Goal: Task Accomplishment & Management: Manage account settings

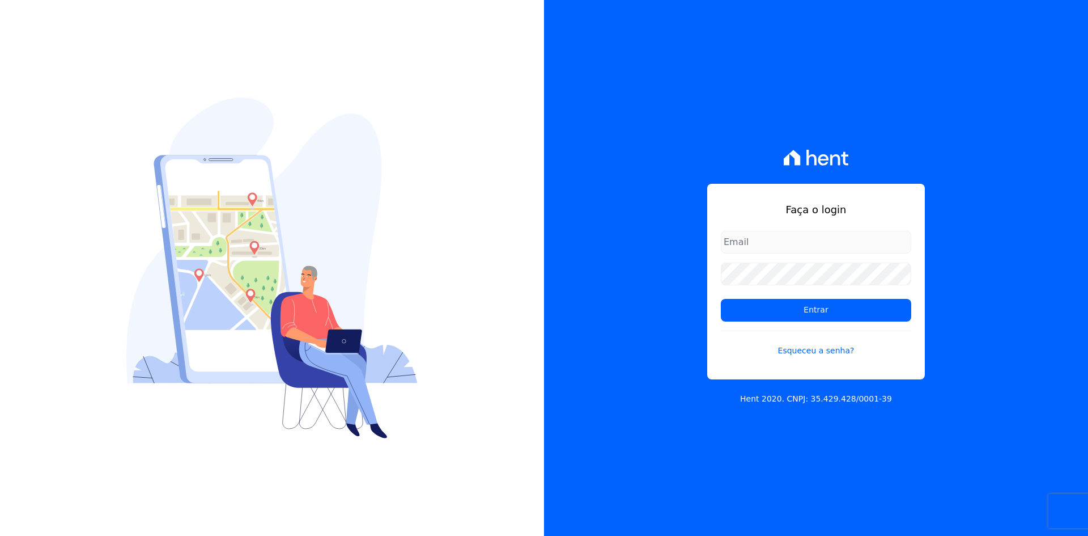
click at [734, 238] on input "email" at bounding box center [816, 242] width 190 height 23
type input "matheaus@celinaguimaraes.com.br"
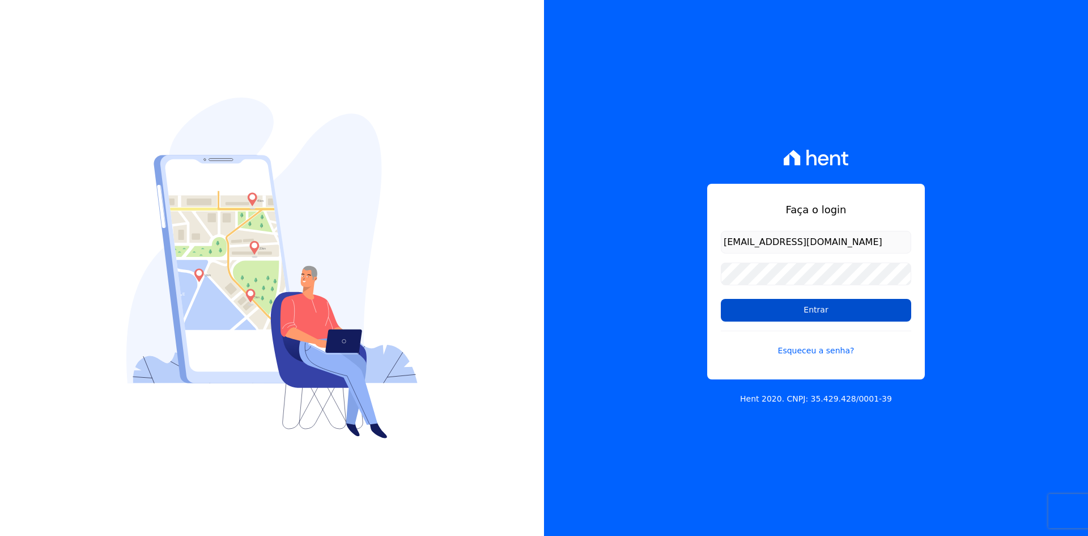
click at [763, 309] on input "Entrar" at bounding box center [816, 310] width 190 height 23
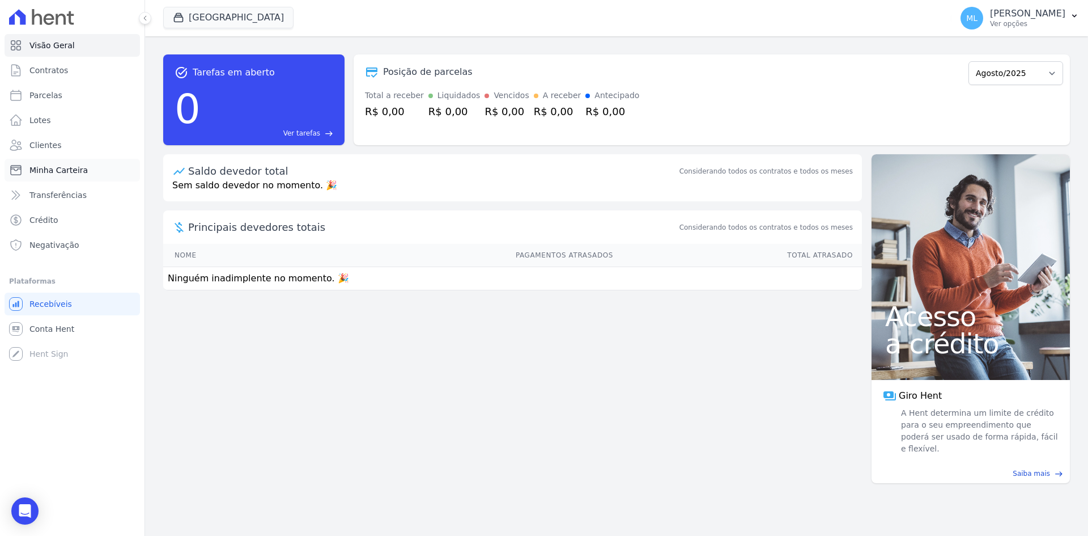
click at [79, 168] on span "Minha Carteira" at bounding box center [58, 169] width 58 height 11
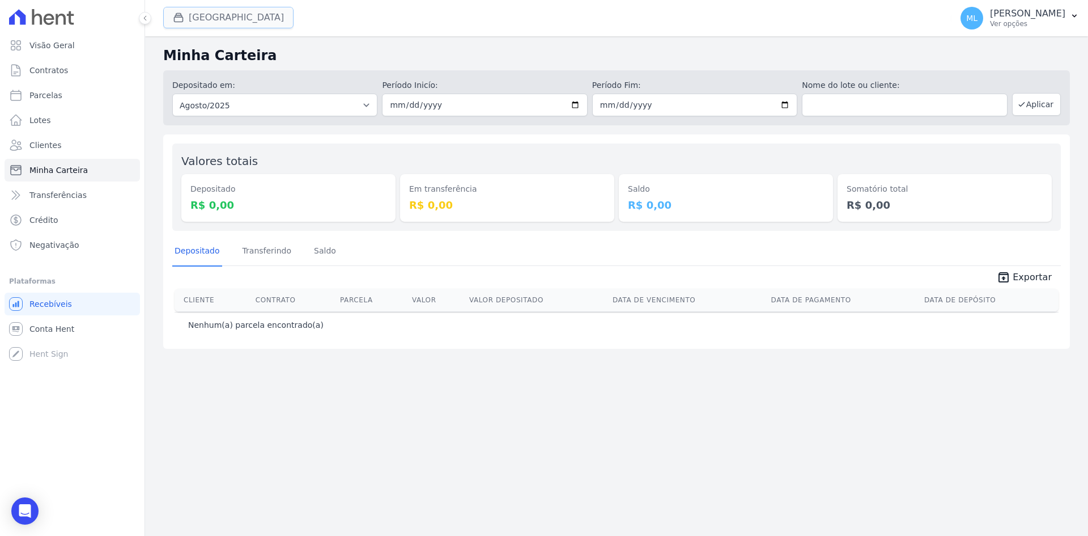
click at [203, 20] on button "[GEOGRAPHIC_DATA]" at bounding box center [228, 18] width 130 height 22
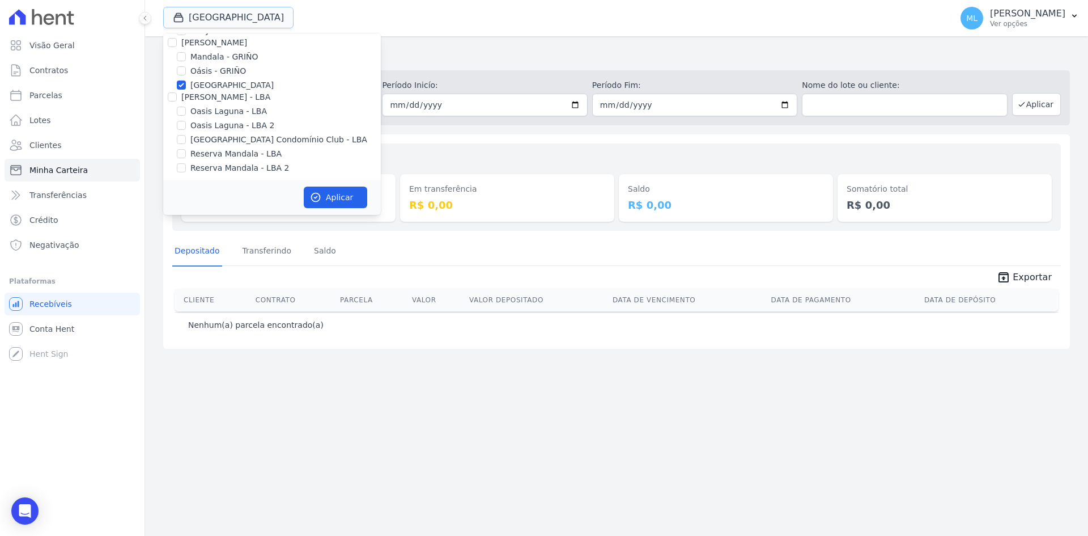
scroll to position [146, 0]
click at [236, 82] on label "[GEOGRAPHIC_DATA]" at bounding box center [231, 82] width 83 height 12
click at [186, 82] on input "[GEOGRAPHIC_DATA]" at bounding box center [181, 81] width 9 height 9
checkbox input "false"
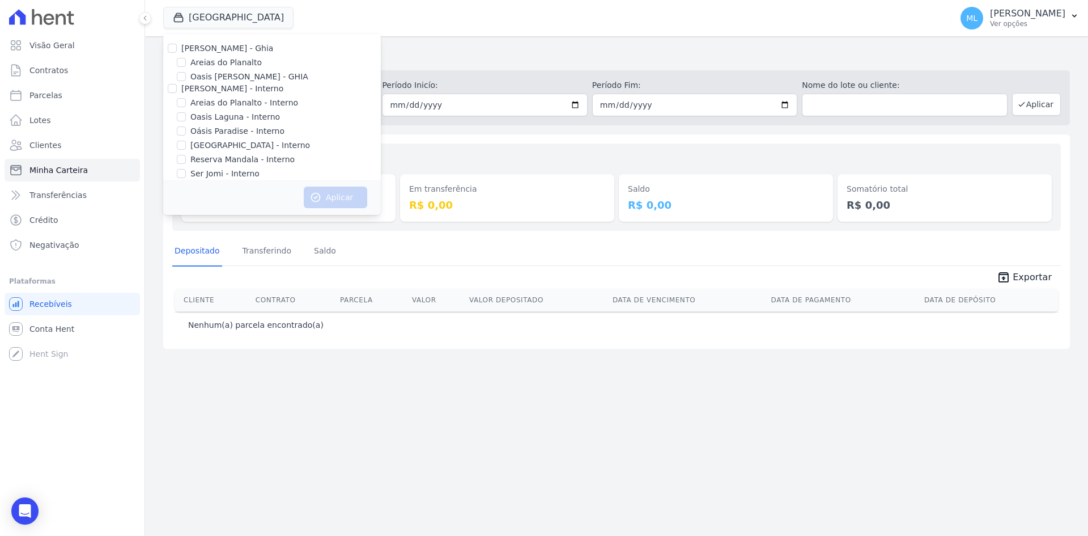
click at [258, 63] on div "Areias do Planalto" at bounding box center [272, 63] width 218 height 12
click at [240, 61] on label "Areias do Planalto" at bounding box center [225, 63] width 71 height 12
click at [186, 61] on input "Areias do Planalto" at bounding box center [181, 62] width 9 height 9
checkbox input "true"
click at [343, 203] on button "Aplicar" at bounding box center [335, 197] width 63 height 22
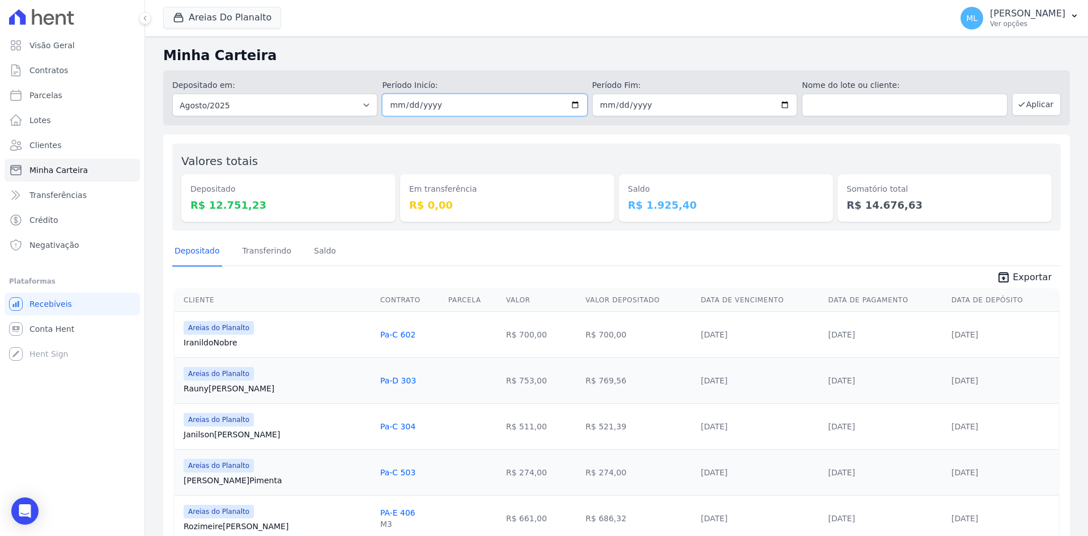
click at [568, 101] on input "2025-08-01" at bounding box center [484, 105] width 205 height 23
type input "[DATE]"
click at [779, 104] on input "2025-08-31" at bounding box center [694, 105] width 205 height 23
type input "[DATE]"
click at [1019, 104] on icon "button" at bounding box center [1021, 105] width 5 height 4
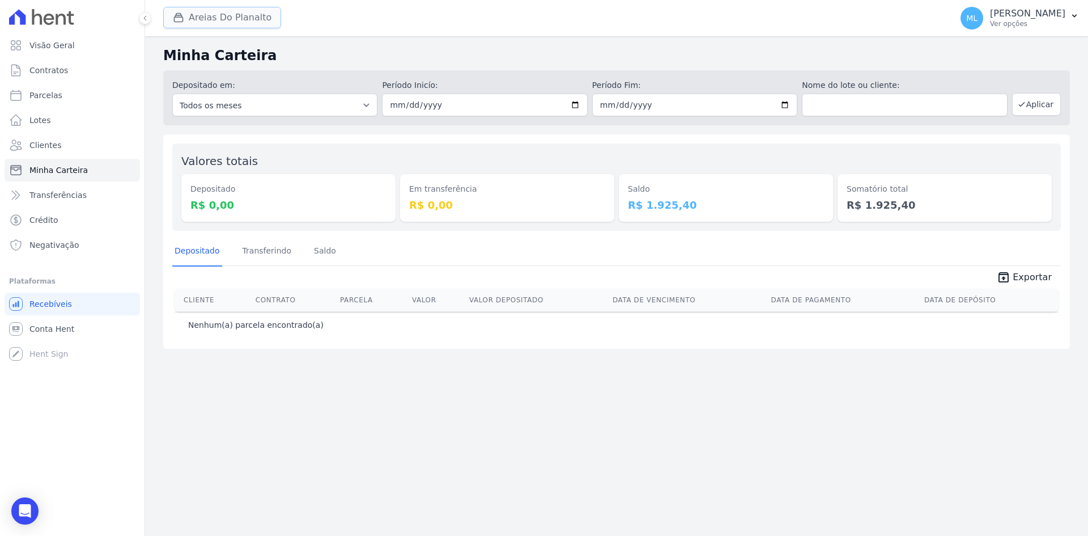
click at [235, 19] on button "Areias Do Planalto" at bounding box center [222, 18] width 118 height 22
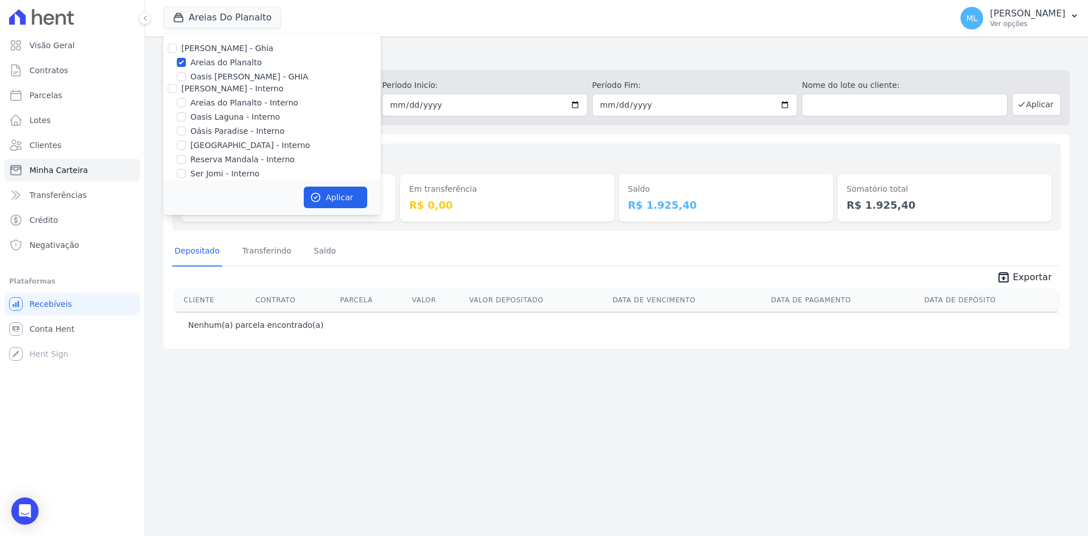
click at [235, 63] on label "Areias do Planalto" at bounding box center [225, 63] width 71 height 12
click at [186, 63] on input "Areias do Planalto" at bounding box center [181, 62] width 9 height 9
checkbox input "false"
click at [231, 104] on label "Areias do Planalto - Interno" at bounding box center [244, 103] width 108 height 12
click at [186, 104] on input "Areias do Planalto - Interno" at bounding box center [181, 102] width 9 height 9
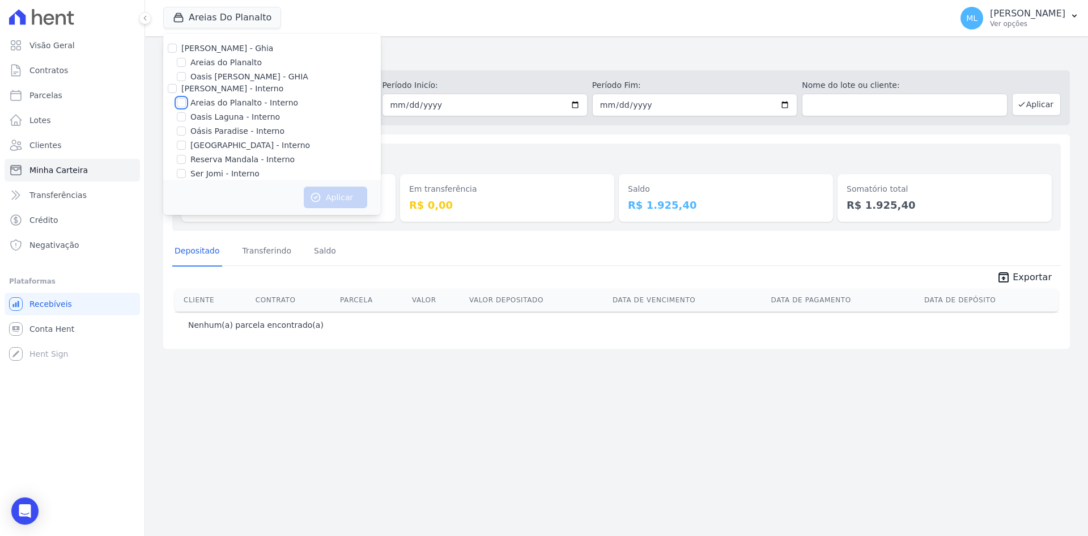
checkbox input "true"
drag, startPoint x: 241, startPoint y: 146, endPoint x: 256, endPoint y: 151, distance: 16.0
click at [241, 146] on label "[GEOGRAPHIC_DATA] - Interno" at bounding box center [250, 145] width 120 height 12
click at [256, 141] on label "[GEOGRAPHIC_DATA] - Interno" at bounding box center [250, 145] width 120 height 12
click at [186, 141] on input "[GEOGRAPHIC_DATA] - Interno" at bounding box center [181, 145] width 9 height 9
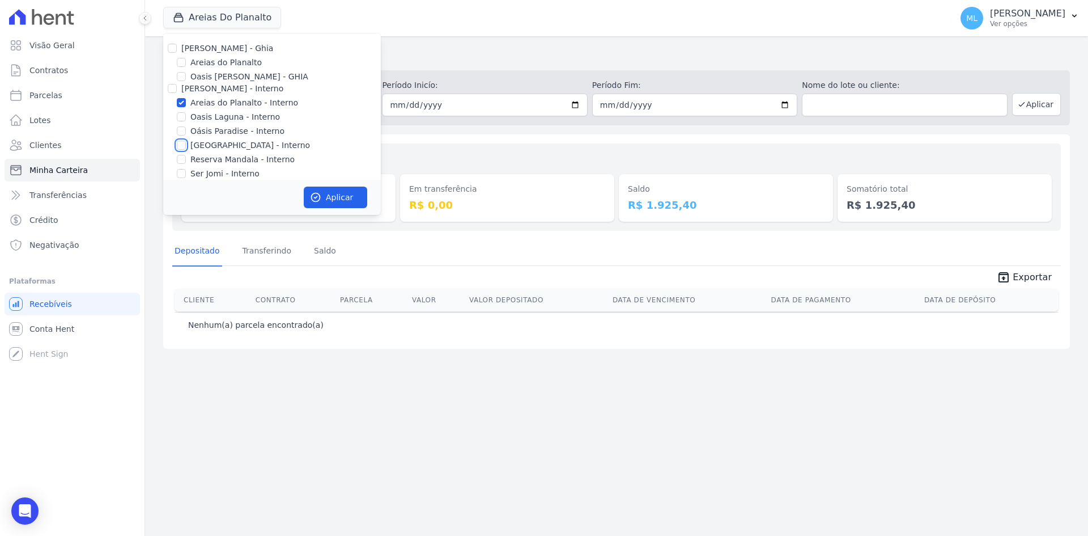
checkbox input "true"
drag, startPoint x: 356, startPoint y: 209, endPoint x: 355, endPoint y: 203, distance: 5.7
click at [356, 207] on div "Aplicar" at bounding box center [272, 197] width 218 height 35
click at [355, 203] on button "Aplicar" at bounding box center [335, 197] width 63 height 22
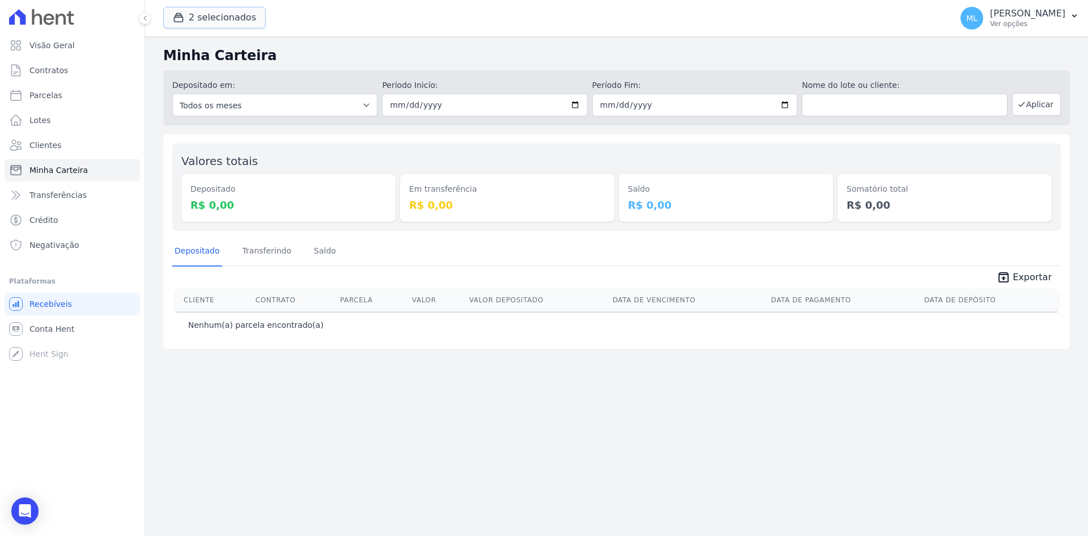
drag, startPoint x: 231, startPoint y: 20, endPoint x: 218, endPoint y: 39, distance: 22.8
click at [231, 19] on button "2 selecionados" at bounding box center [214, 18] width 103 height 22
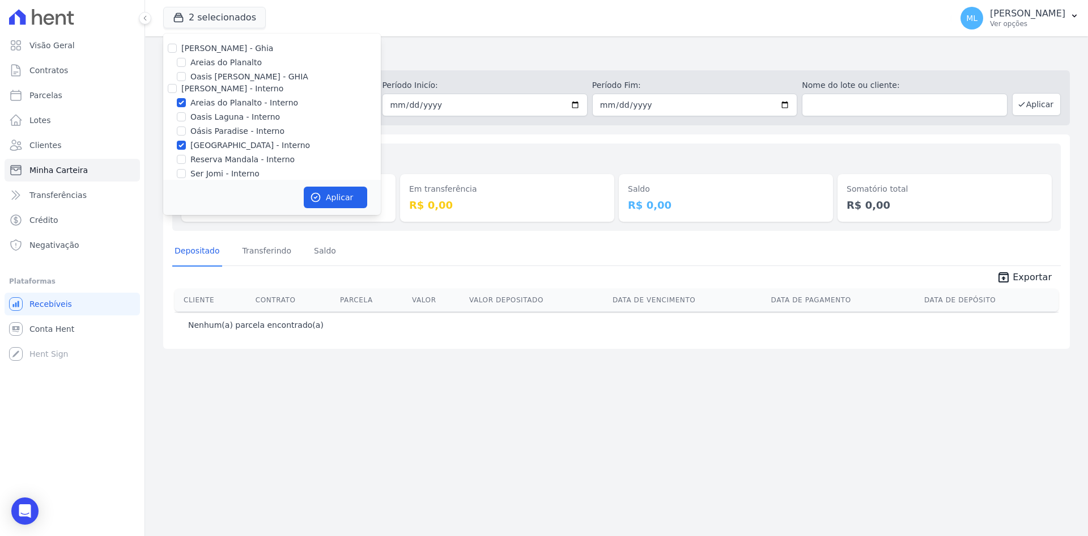
click at [227, 102] on label "Areias do Planalto - Interno" at bounding box center [244, 103] width 108 height 12
click at [186, 102] on input "Areias do Planalto - Interno" at bounding box center [181, 102] width 9 height 9
checkbox input "false"
click at [227, 148] on label "[GEOGRAPHIC_DATA] - Interno" at bounding box center [250, 145] width 120 height 12
click at [186, 148] on input "[GEOGRAPHIC_DATA] - Interno" at bounding box center [181, 145] width 9 height 9
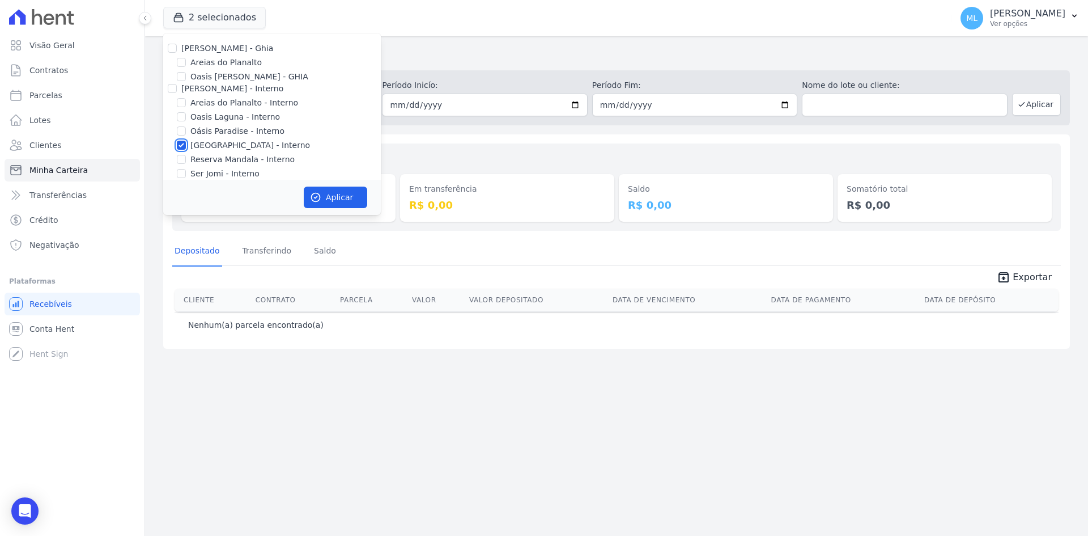
checkbox input "false"
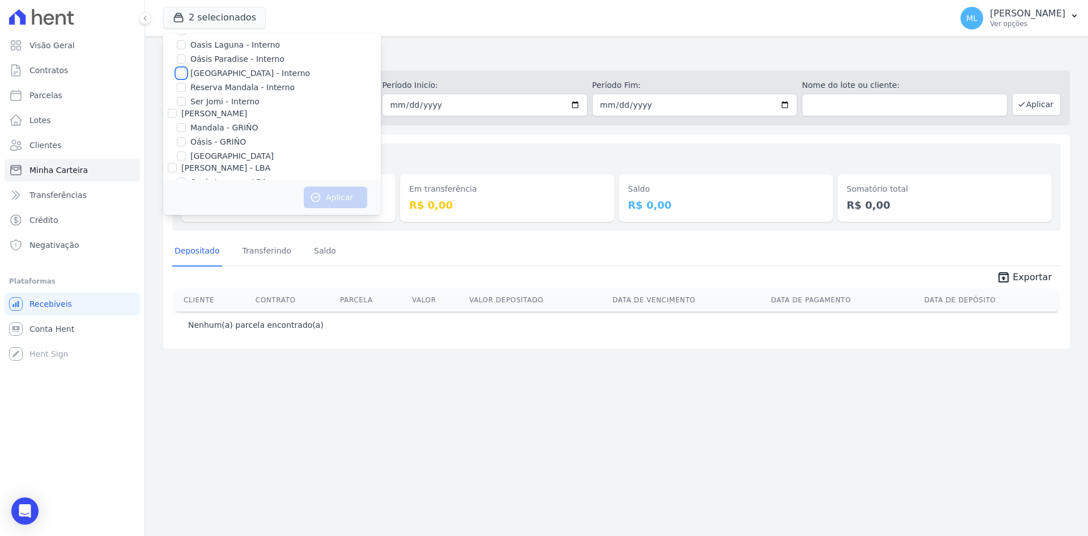
scroll to position [146, 0]
click at [230, 131] on label "[GEOGRAPHIC_DATA] Condomínio Club - LBA" at bounding box center [278, 136] width 177 height 12
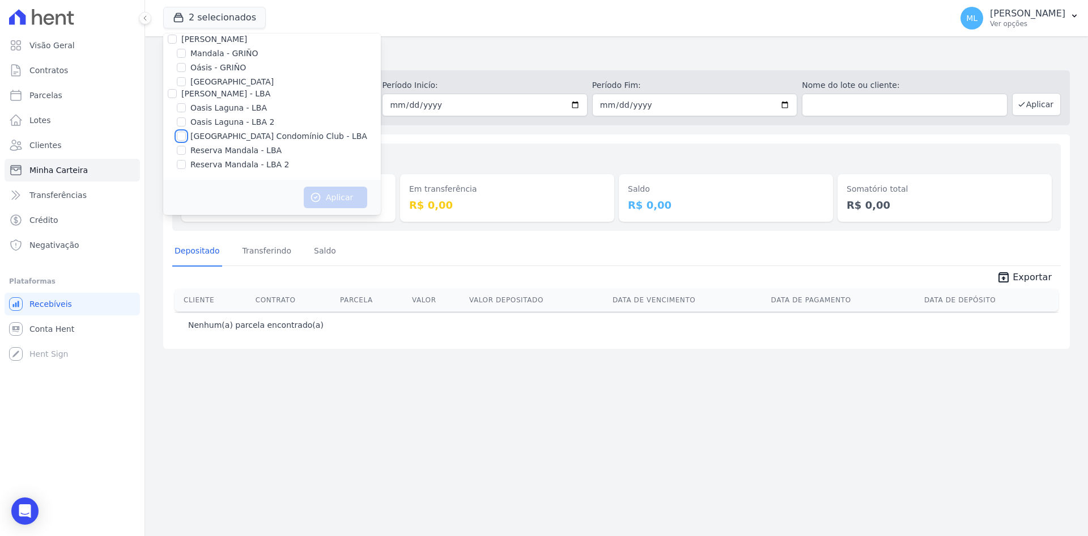
click at [186, 131] on input "[GEOGRAPHIC_DATA] Condomínio Club - LBA" at bounding box center [181, 135] width 9 height 9
checkbox input "true"
click at [318, 192] on icon "button" at bounding box center [315, 197] width 11 height 11
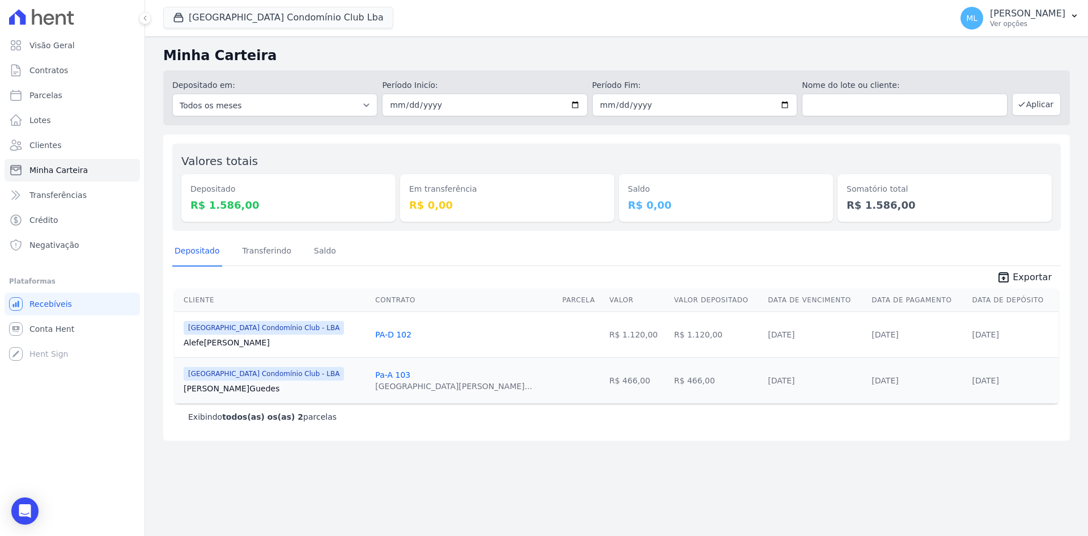
click at [1024, 277] on span "Exportar" at bounding box center [1032, 277] width 39 height 14
click at [210, 18] on button "[GEOGRAPHIC_DATA] Condomínio Club Lba" at bounding box center [278, 18] width 230 height 22
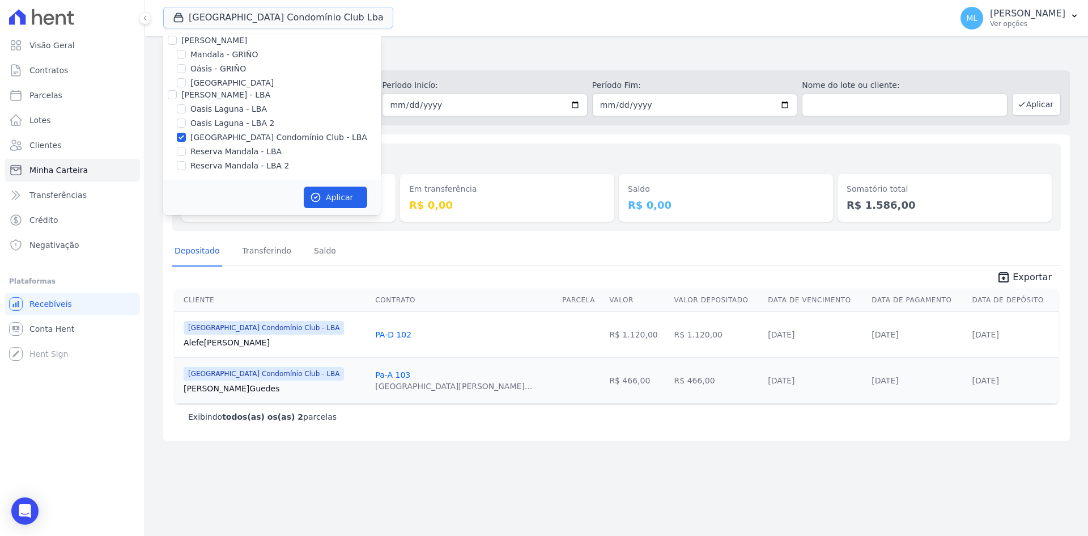
scroll to position [146, 0]
drag, startPoint x: 208, startPoint y: 136, endPoint x: 209, endPoint y: 153, distance: 17.0
click at [208, 138] on label "[GEOGRAPHIC_DATA] Condomínio Club - LBA" at bounding box center [278, 136] width 177 height 12
click at [186, 138] on input "[GEOGRAPHIC_DATA] Condomínio Club - LBA" at bounding box center [181, 135] width 9 height 9
checkbox input "false"
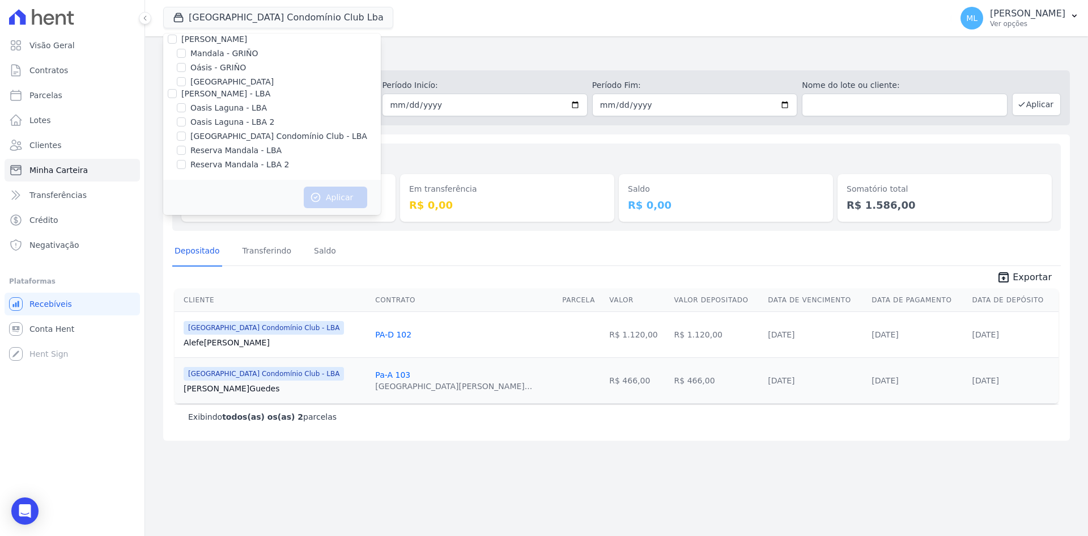
click at [213, 146] on label "Reserva Mandala - LBA" at bounding box center [235, 151] width 91 height 12
click at [186, 146] on input "Reserva Mandala - LBA" at bounding box center [181, 150] width 9 height 9
checkbox input "true"
drag, startPoint x: 217, startPoint y: 156, endPoint x: 220, endPoint y: 162, distance: 5.8
click at [217, 157] on div "[PERSON_NAME] - Ghia Areias do Planalto Oasis [PERSON_NAME] - GHIA [PERSON_NAME…" at bounding box center [272, 33] width 218 height 292
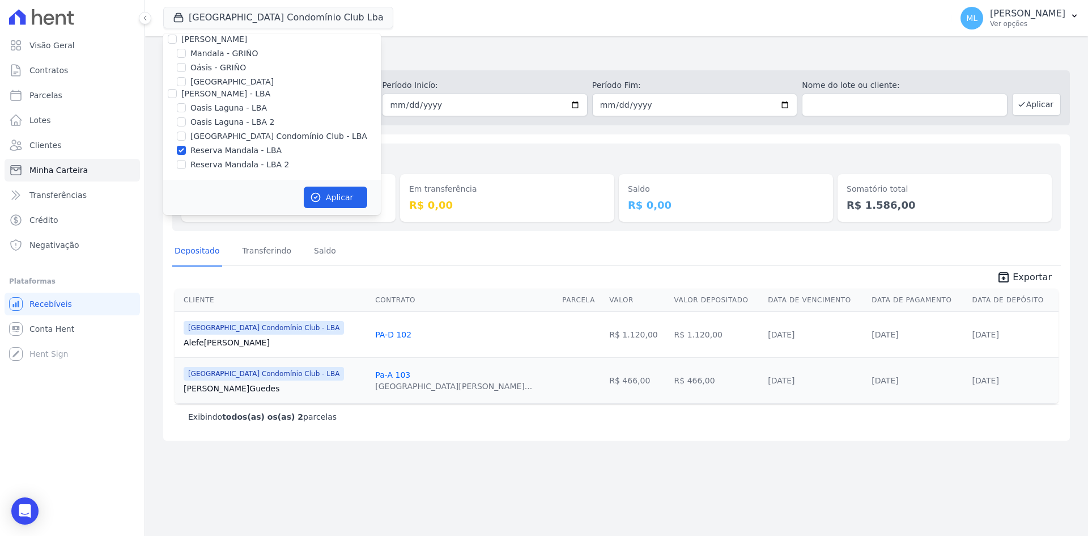
click at [240, 165] on label "Reserva Mandala - LBA 2" at bounding box center [239, 165] width 99 height 12
click at [186, 165] on input "Reserva Mandala - LBA 2" at bounding box center [181, 164] width 9 height 9
checkbox input "true"
click at [351, 194] on button "Aplicar" at bounding box center [335, 197] width 63 height 22
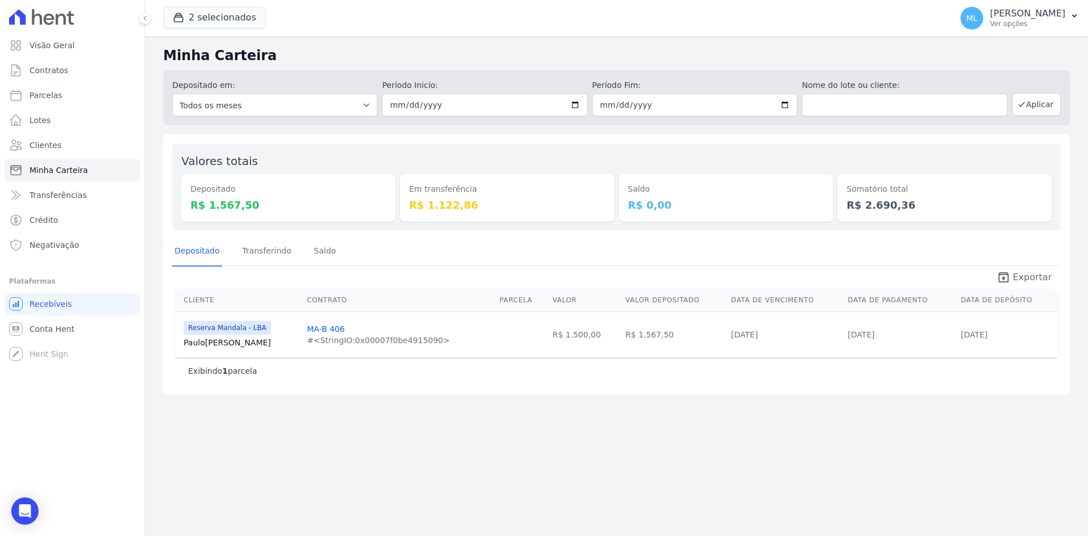
click at [1038, 277] on span "Exportar" at bounding box center [1032, 277] width 39 height 14
click at [565, 397] on div "Minha Carteira Depositado em: Todos os meses Fevereiro/2024 Março/2024 Abril/20…" at bounding box center [616, 285] width 943 height 499
click at [231, 24] on button "2 selecionados" at bounding box center [214, 18] width 103 height 22
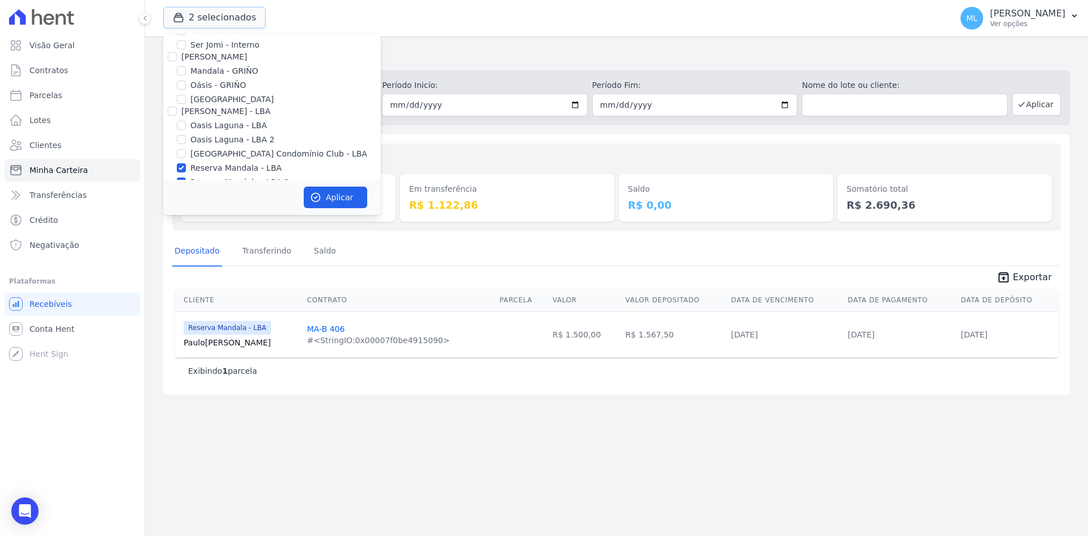
scroll to position [146, 0]
click at [228, 150] on label "Reserva Mandala - LBA" at bounding box center [235, 151] width 91 height 12
click at [186, 150] on input "Reserva Mandala - LBA" at bounding box center [181, 150] width 9 height 9
checkbox input "false"
click at [225, 164] on label "Reserva Mandala - LBA 2" at bounding box center [239, 165] width 99 height 12
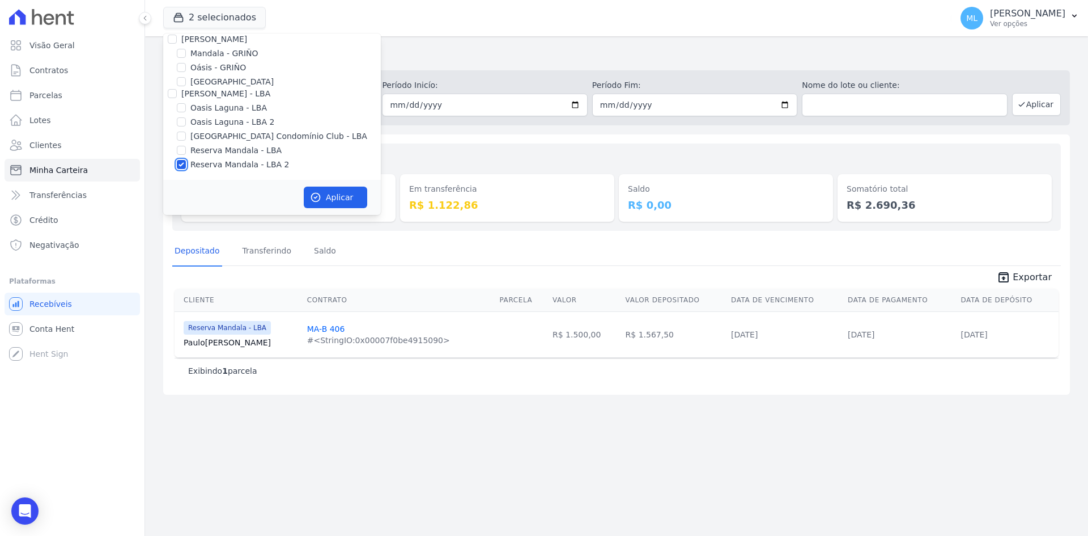
click at [186, 164] on input "Reserva Mandala - LBA 2" at bounding box center [181, 164] width 9 height 9
checkbox input "false"
click at [224, 54] on label "Mandala - GRIÑO" at bounding box center [224, 54] width 68 height 12
click at [186, 54] on input "Mandala - GRIÑO" at bounding box center [181, 53] width 9 height 9
checkbox input "true"
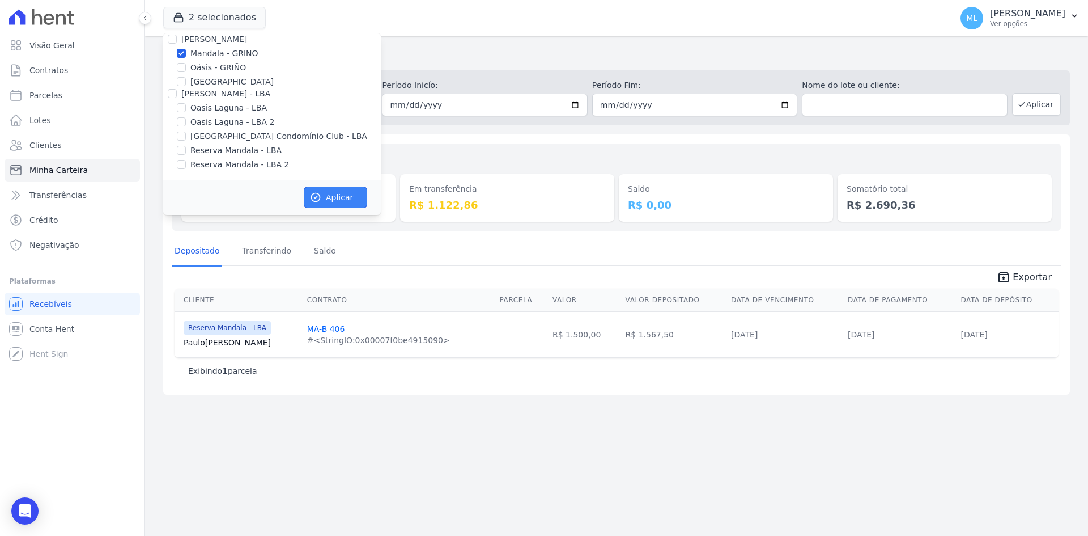
click at [347, 196] on button "Aplicar" at bounding box center [335, 197] width 63 height 22
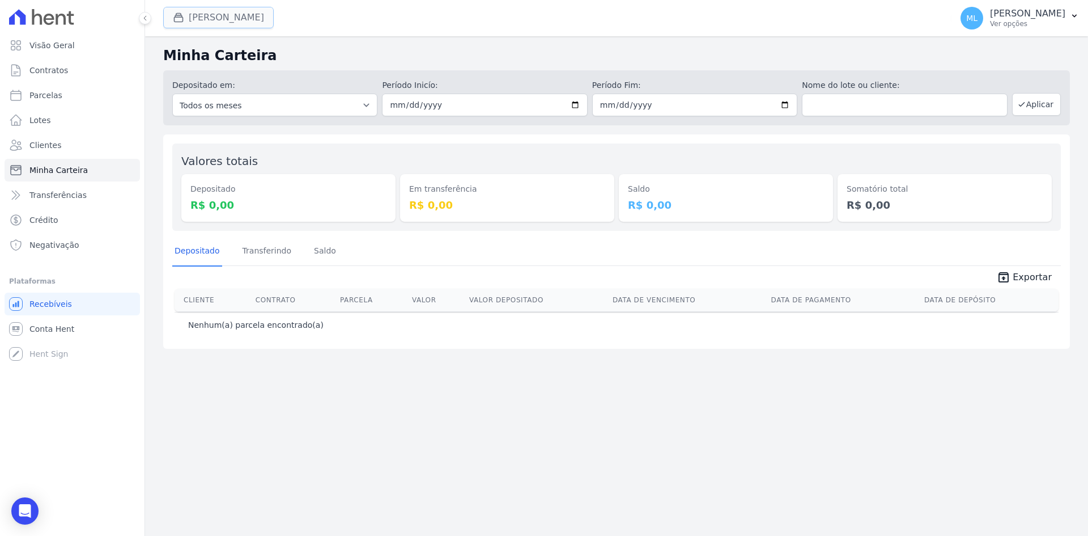
click at [226, 18] on button "[PERSON_NAME]" at bounding box center [218, 18] width 111 height 22
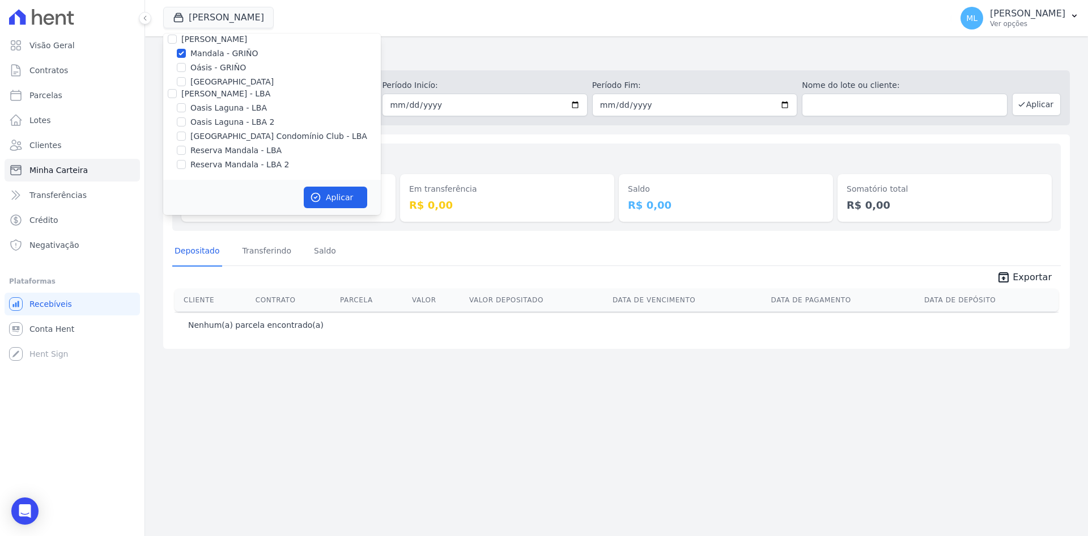
click at [201, 53] on label "Mandala - GRIÑO" at bounding box center [224, 54] width 68 height 12
click at [186, 53] on input "Mandala - GRIÑO" at bounding box center [181, 53] width 9 height 9
checkbox input "false"
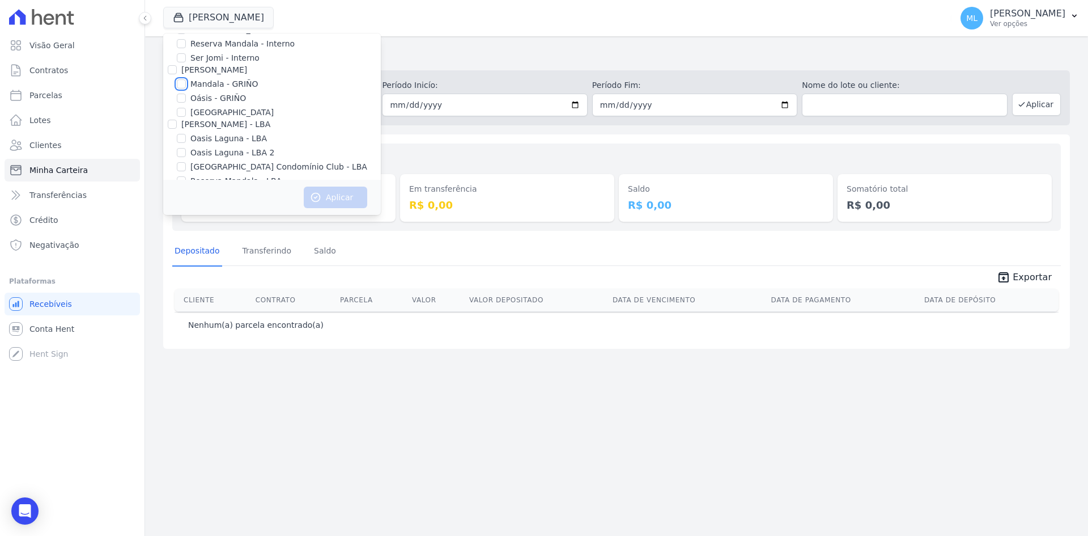
scroll to position [90, 0]
click at [211, 71] on label "Reserva Mandala - Interno" at bounding box center [242, 70] width 104 height 12
click at [186, 71] on input "Reserva Mandala - Interno" at bounding box center [181, 69] width 9 height 9
checkbox input "true"
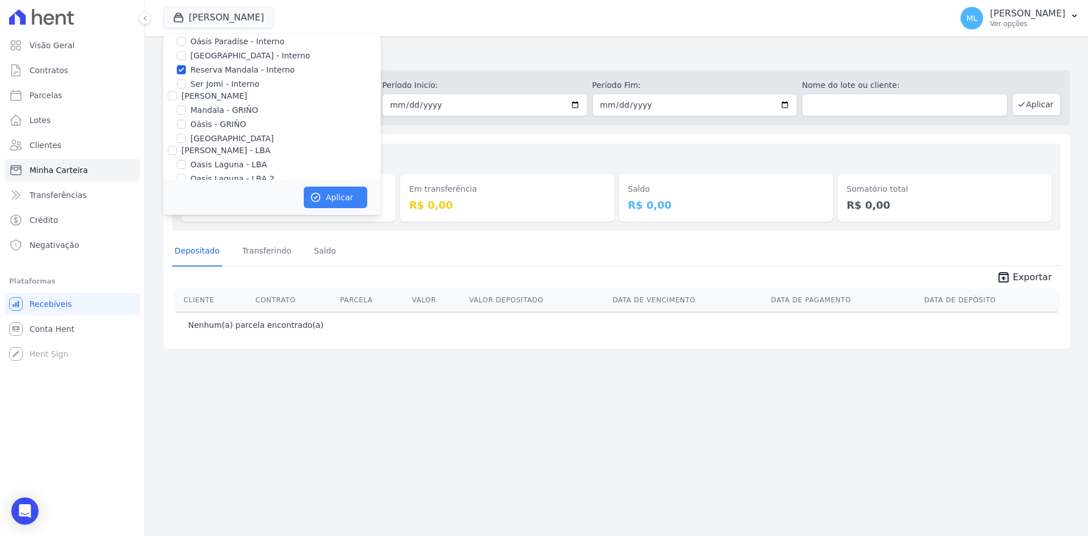
drag, startPoint x: 332, startPoint y: 210, endPoint x: 332, endPoint y: 202, distance: 8.5
click at [332, 209] on div "Aplicar" at bounding box center [272, 197] width 218 height 35
click at [332, 202] on button "Aplicar" at bounding box center [335, 197] width 63 height 22
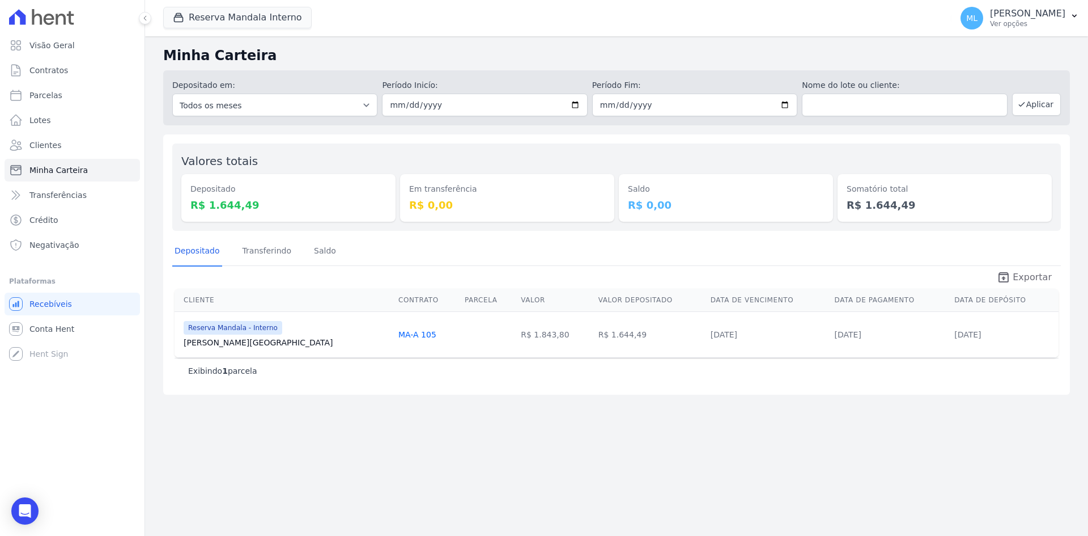
click at [1019, 281] on span "Exportar" at bounding box center [1032, 277] width 39 height 14
click at [546, 402] on div "Minha Carteira Depositado em: Todos os meses Maio/2024 Junho/2024 Julho/2024 Ag…" at bounding box center [616, 285] width 943 height 499
click at [447, 246] on div "Depositado Transferindo [GEOGRAPHIC_DATA]" at bounding box center [616, 251] width 889 height 28
